Goal: Transaction & Acquisition: Purchase product/service

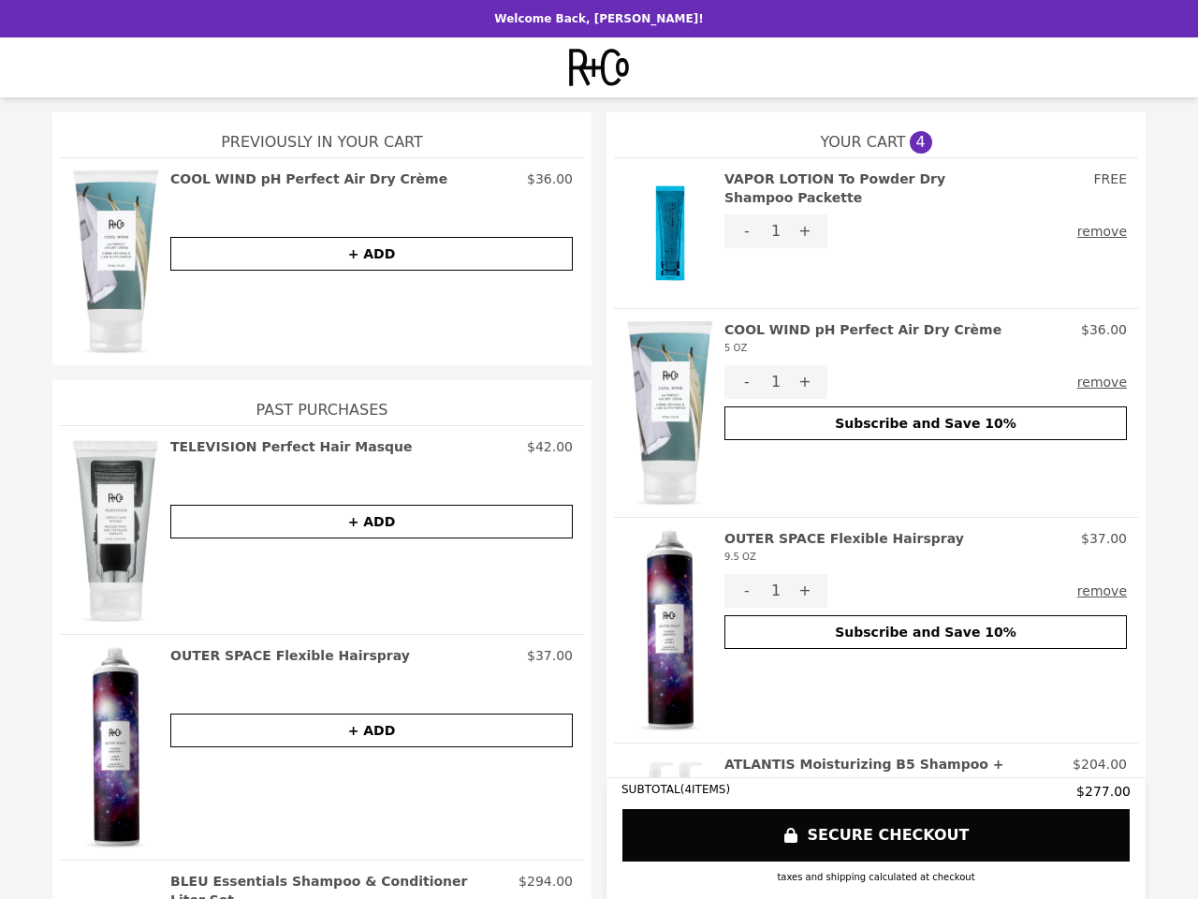
click at [663, 233] on img at bounding box center [670, 232] width 90 height 127
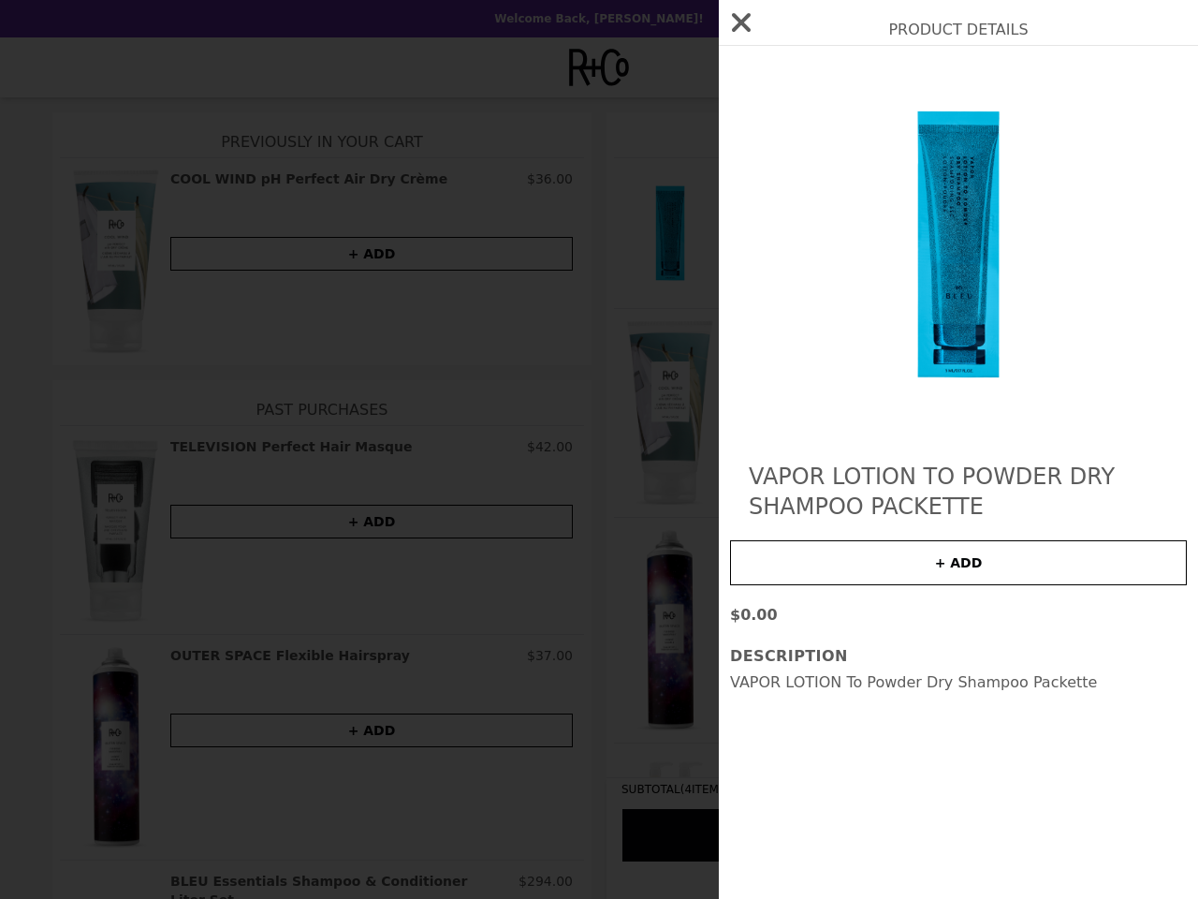
click at [919, 179] on div "Product Details VAPOR LOTION To Powder Dry Shampoo Packette + ADD $0.00 Descrip…" at bounding box center [599, 449] width 1198 height 899
click at [740, 213] on div at bounding box center [958, 245] width 457 height 360
click at [798, 213] on img at bounding box center [958, 245] width 343 height 360
click at [1098, 213] on div "Product Details VAPOR LOTION To Powder Dry Shampoo Packette + ADD $0.00 Descrip…" at bounding box center [599, 449] width 1198 height 899
click at [663, 412] on div "Product Details VAPOR LOTION To Powder Dry Shampoo Packette + ADD $0.00 Descrip…" at bounding box center [599, 449] width 1198 height 899
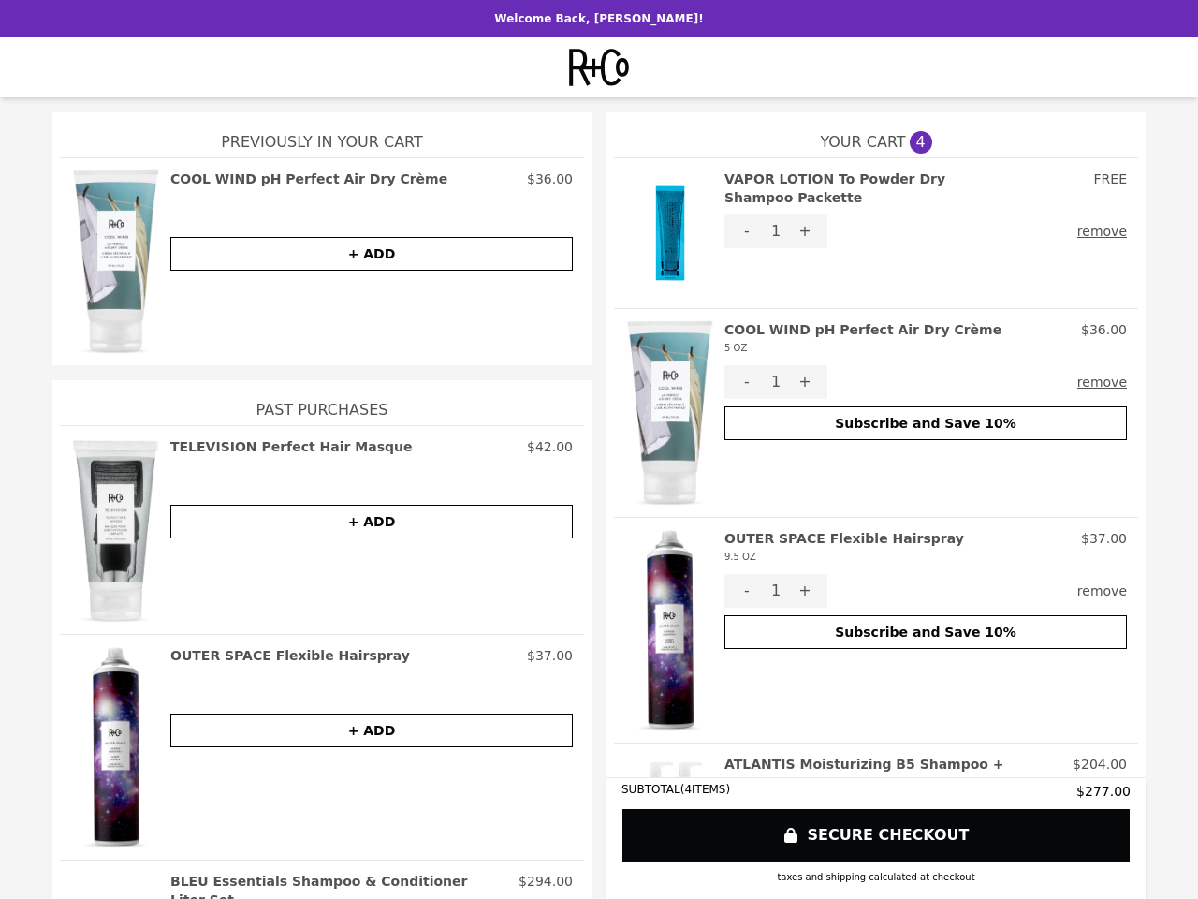
click at [919, 339] on h2 "COOL WIND pH Perfect Air Dry Crème 5 OZ" at bounding box center [863, 338] width 277 height 37
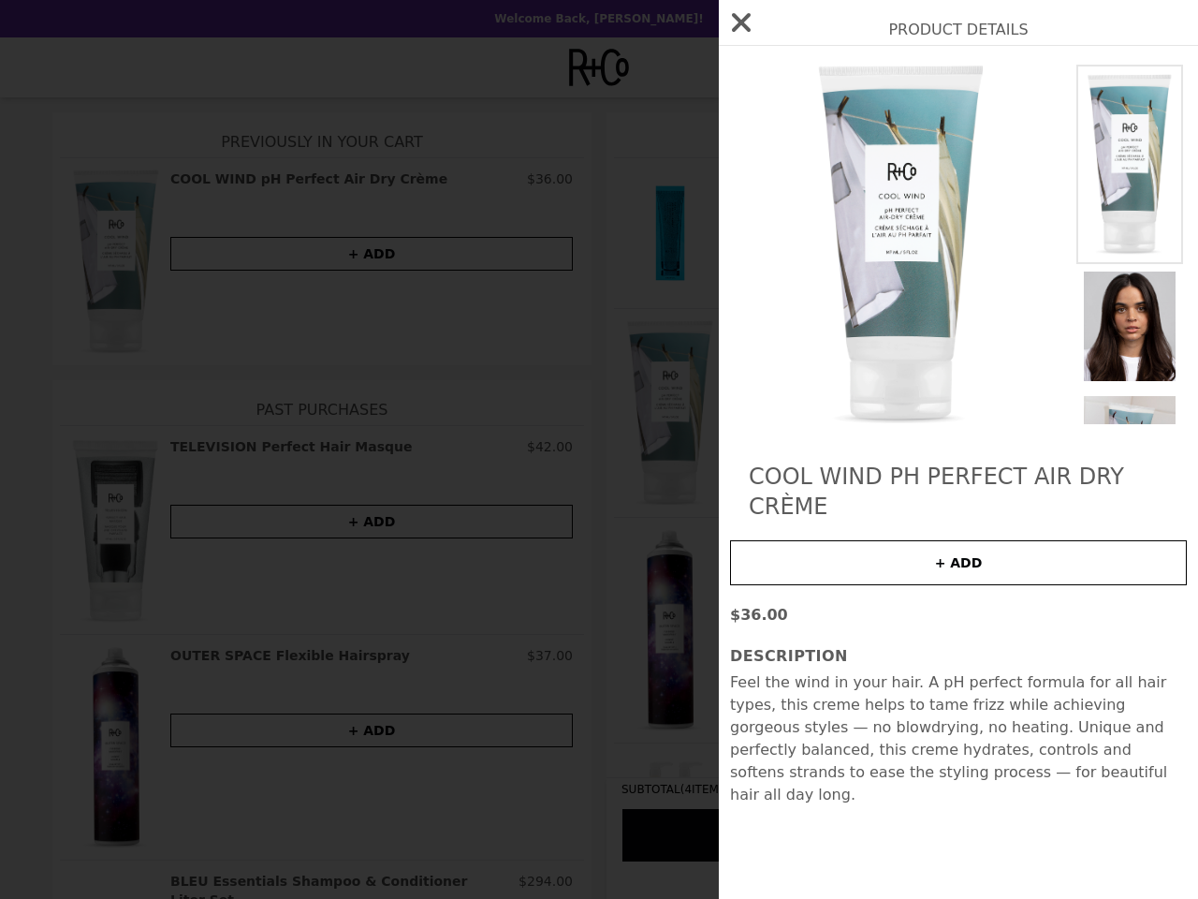
click at [740, 382] on div "Product Details COOL WIND pH Perfect Air Dry Crème + ADD $36.00 Description Fee…" at bounding box center [599, 449] width 1198 height 899
click at [798, 382] on img at bounding box center [901, 245] width 343 height 360
click at [1098, 382] on div "Product Details COOL WIND pH Perfect Air Dry Crème + ADD $36.00 Description Fee…" at bounding box center [599, 449] width 1198 height 899
